Goal: Check status: Check status

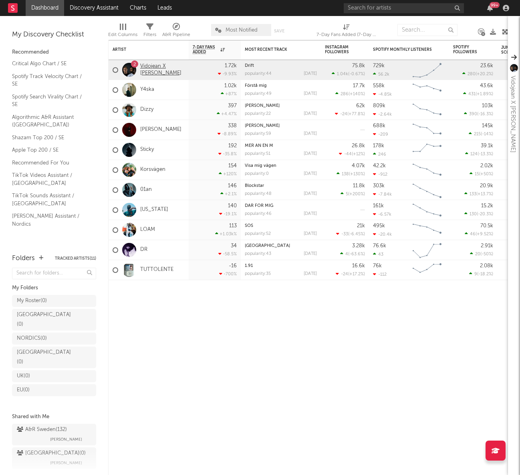
click at [151, 69] on link "Vidojean X [PERSON_NAME]" at bounding box center [162, 70] width 44 height 14
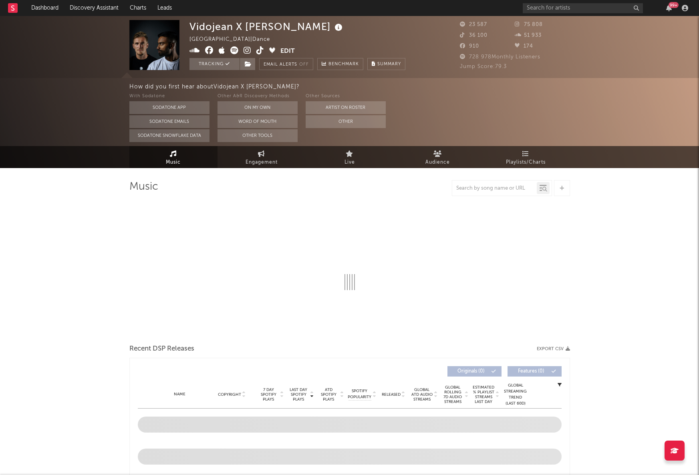
select select "6m"
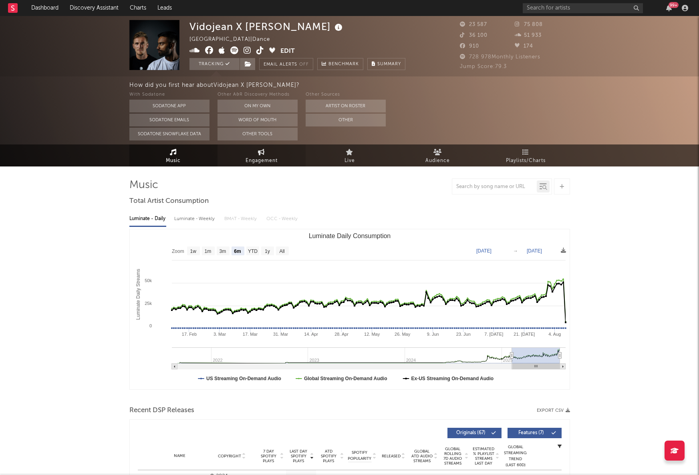
click at [257, 162] on link "Engagement" at bounding box center [261, 156] width 88 height 22
select select "1w"
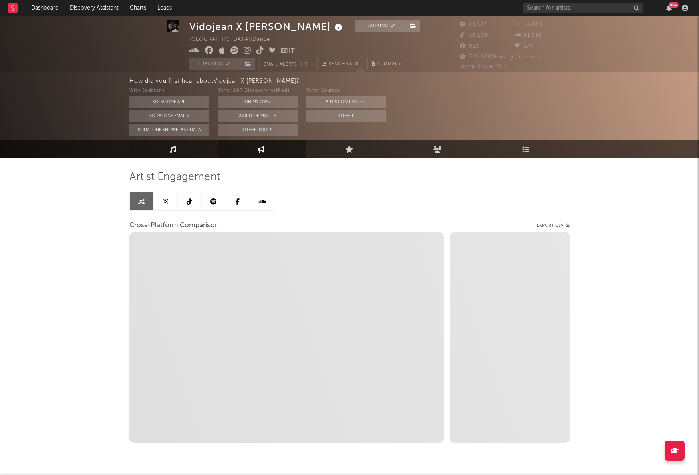
scroll to position [10, 0]
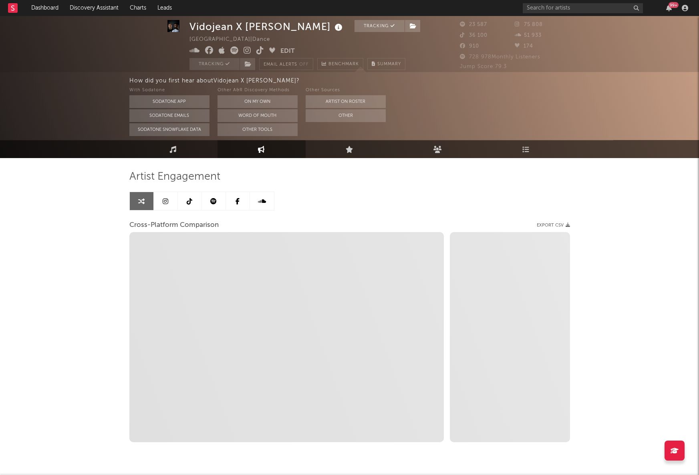
select select "1m"
